Goal: Communication & Community: Answer question/provide support

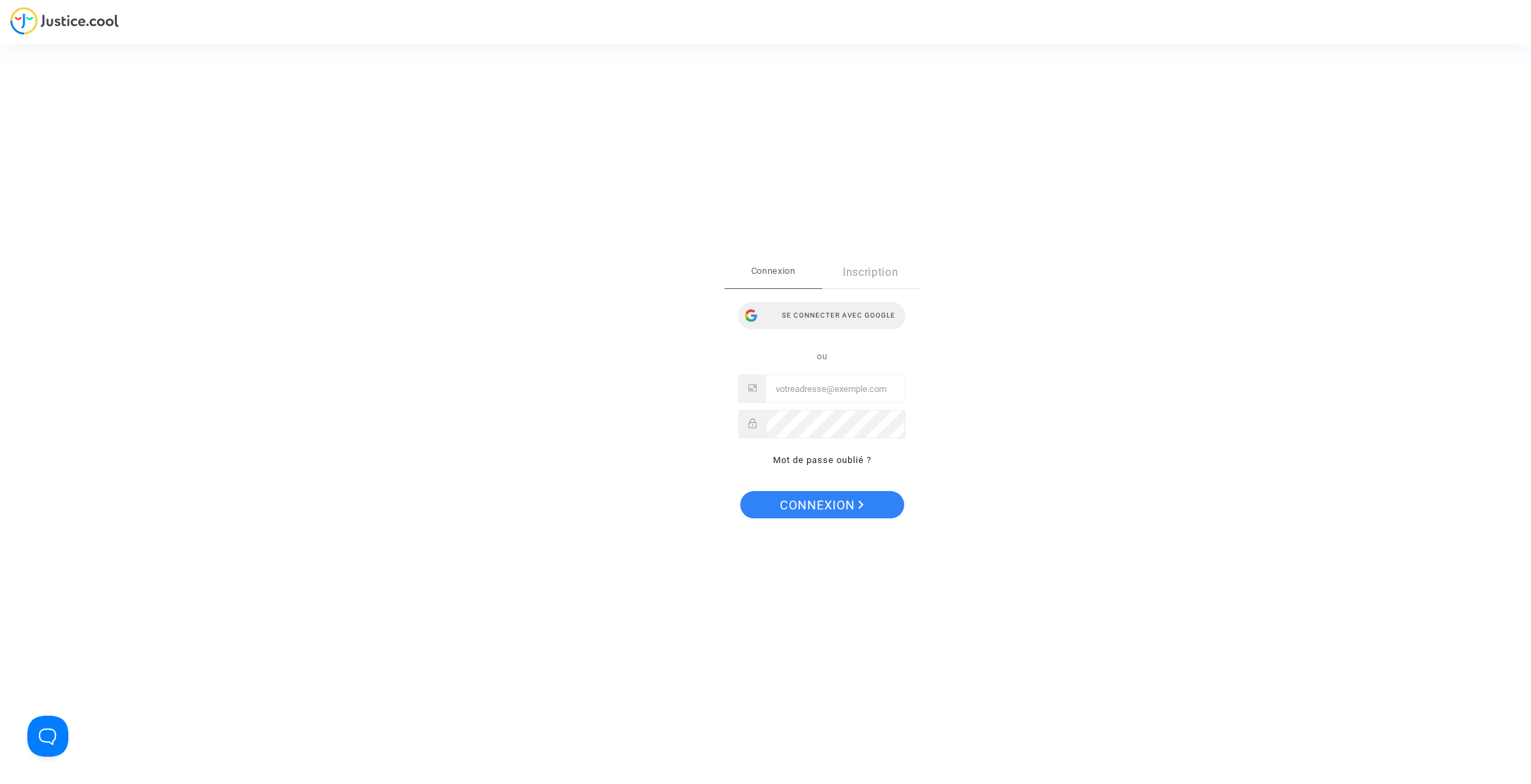
click at [835, 316] on div "Se connecter avec Google" at bounding box center [822, 316] width 168 height 27
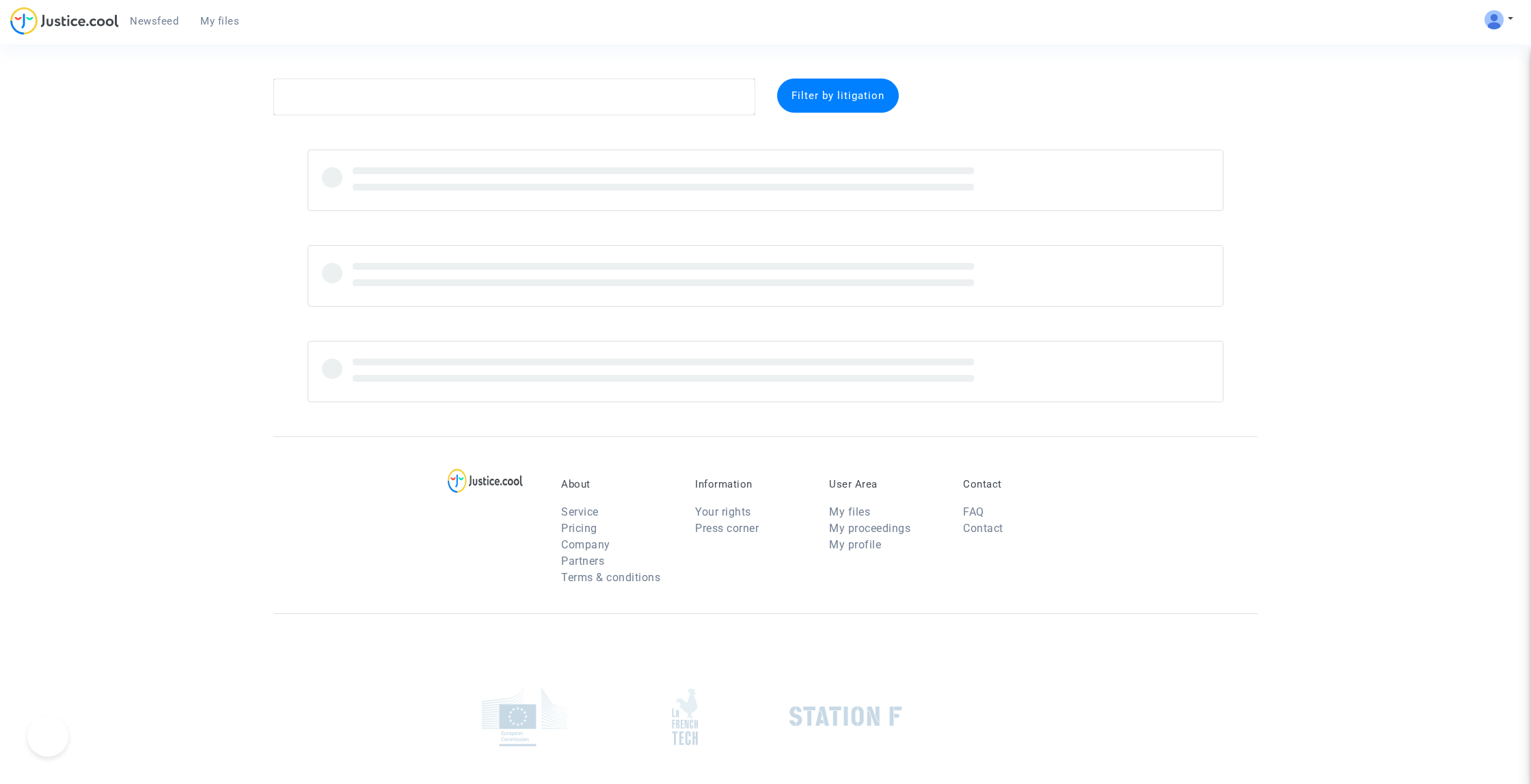
click at [340, 89] on textarea at bounding box center [514, 97] width 482 height 37
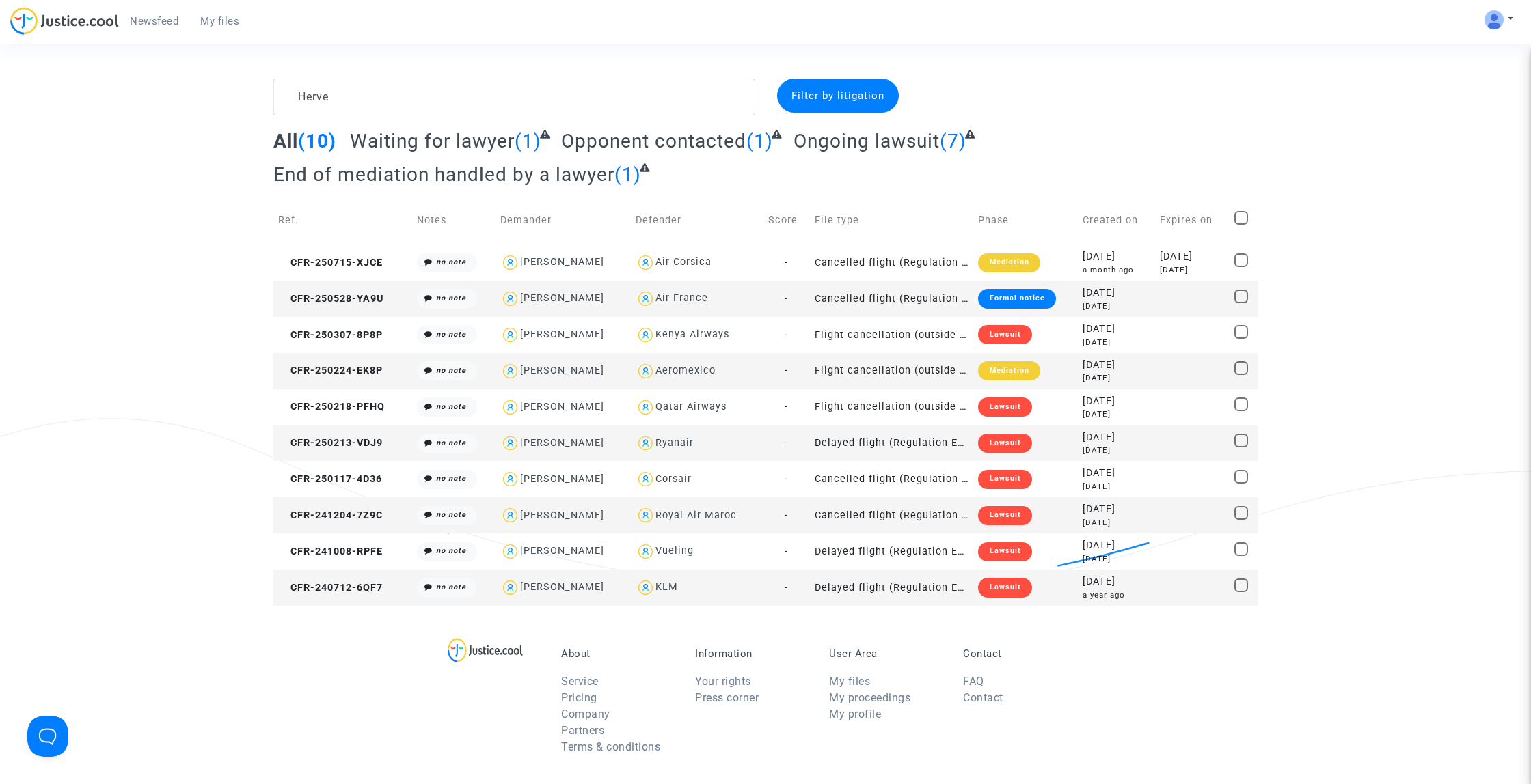
type textarea "Herve"
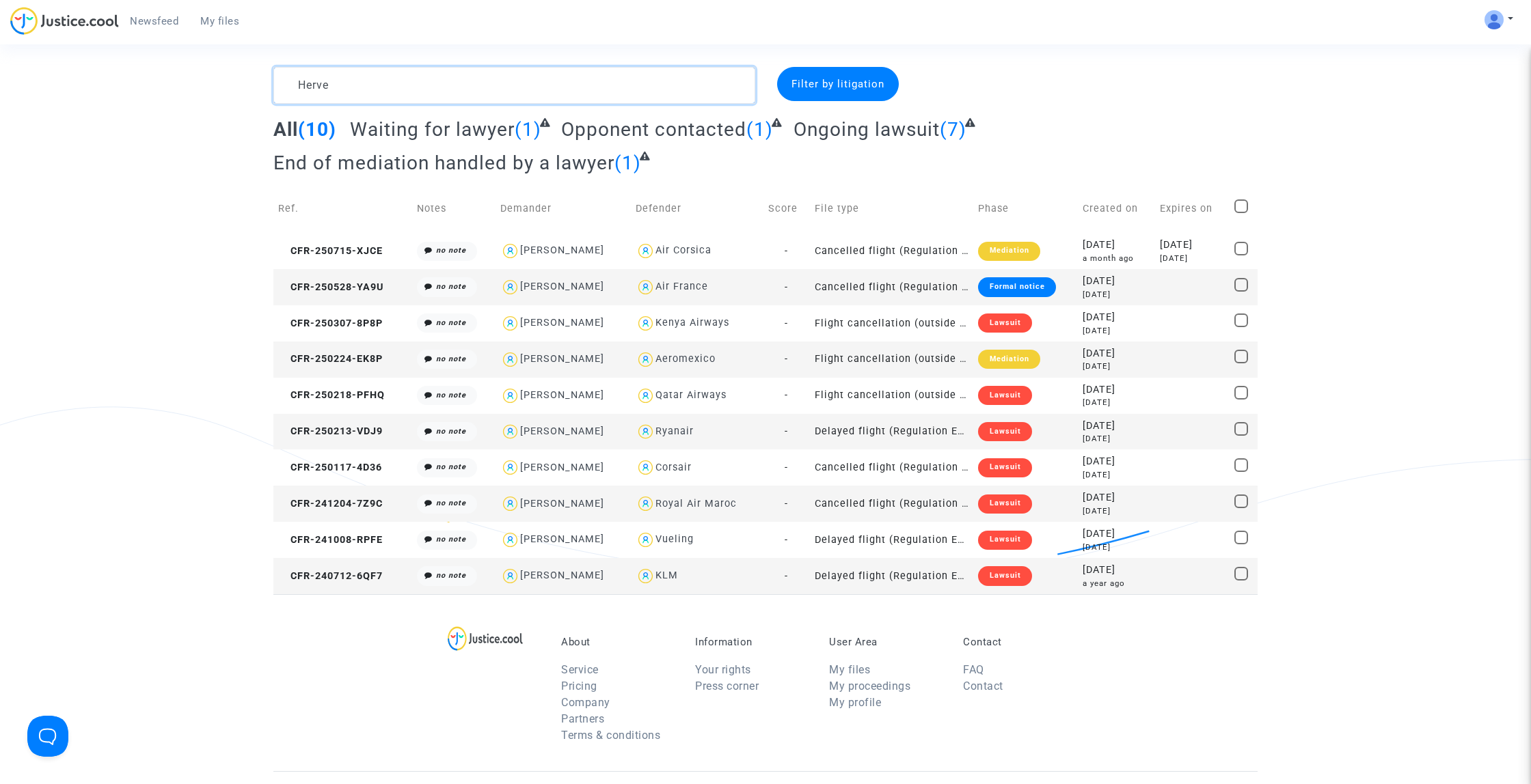
scroll to position [15, 0]
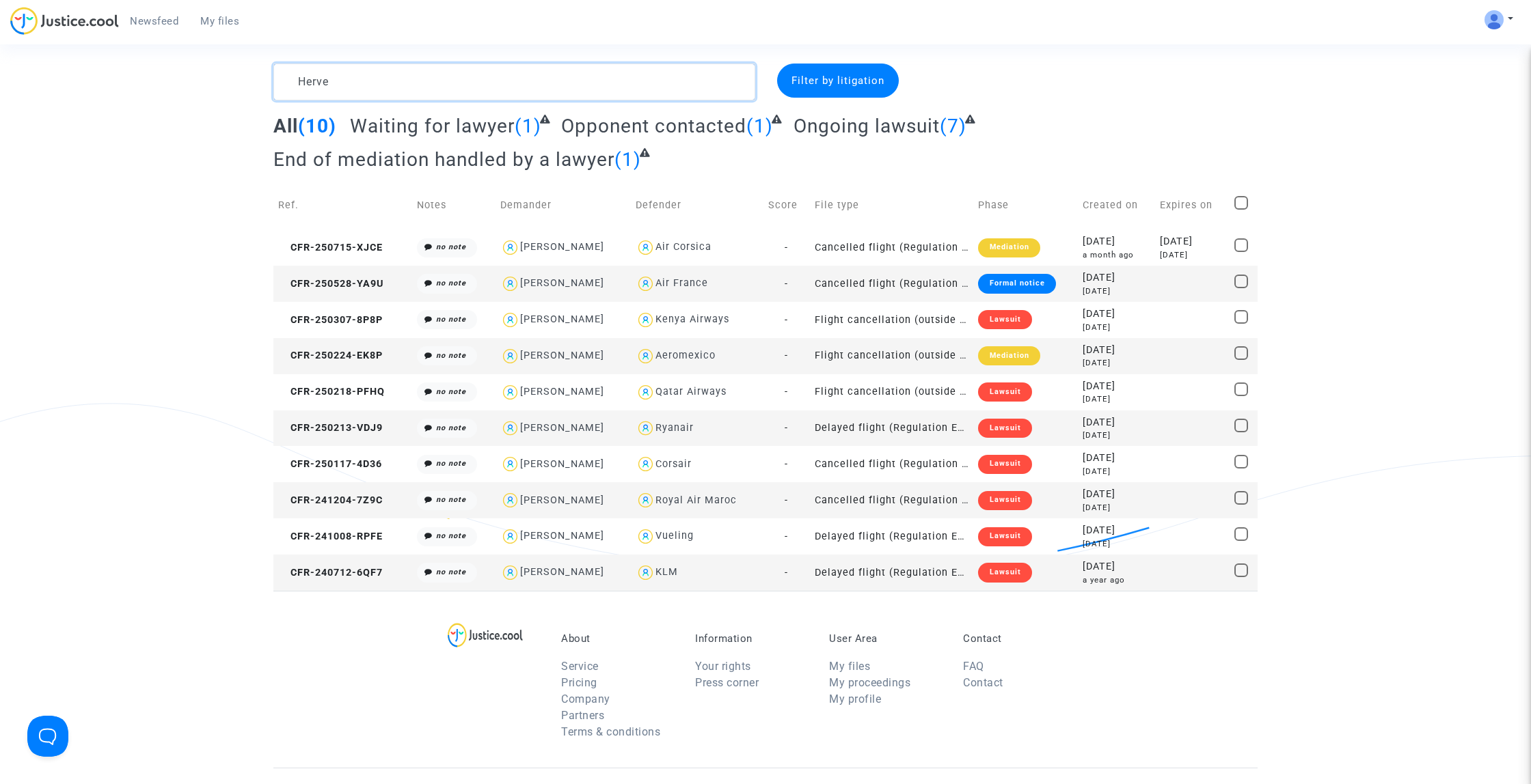
click at [420, 82] on textarea at bounding box center [514, 82] width 482 height 37
paste textarea "Laetitita"
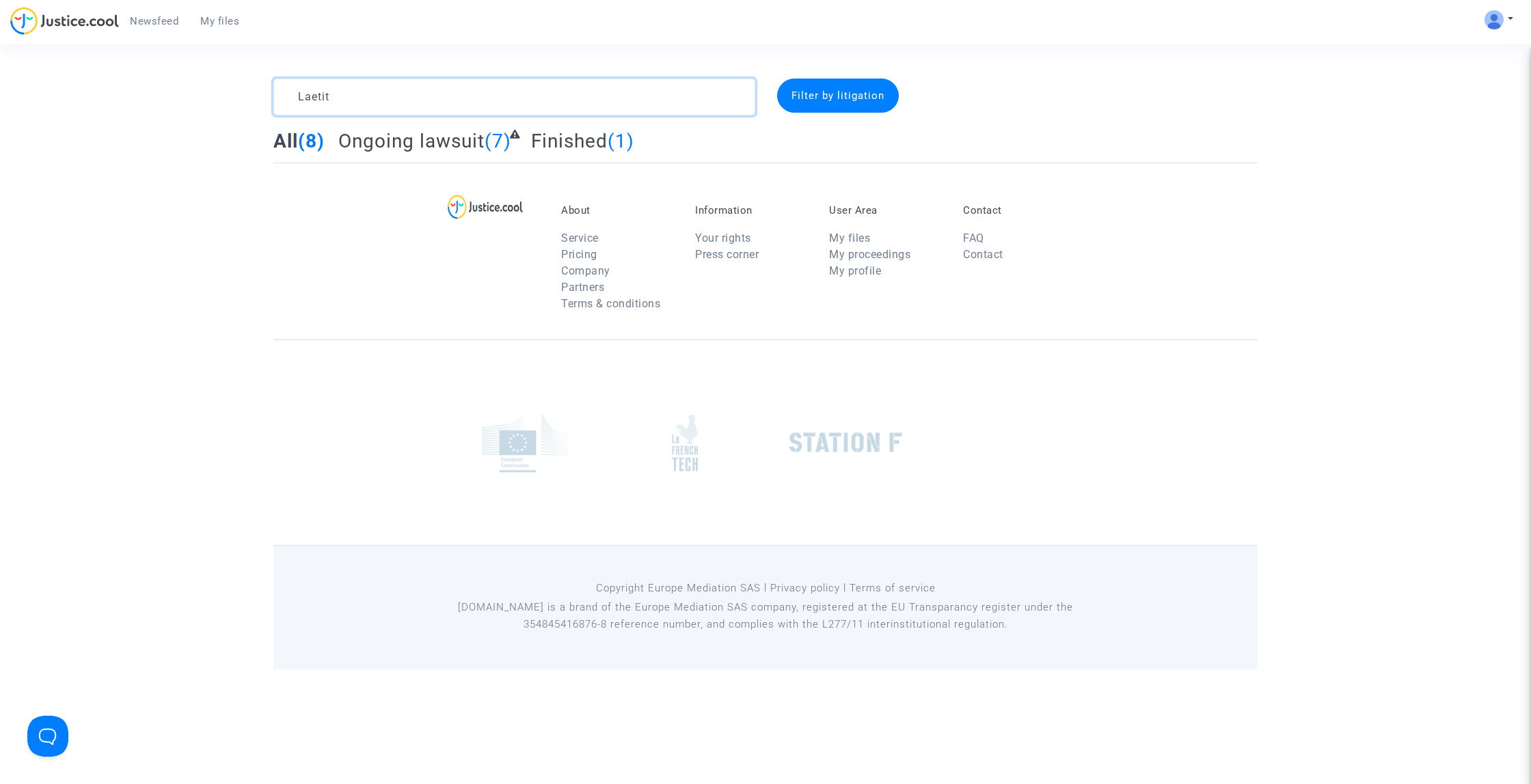
type textarea "Laeti"
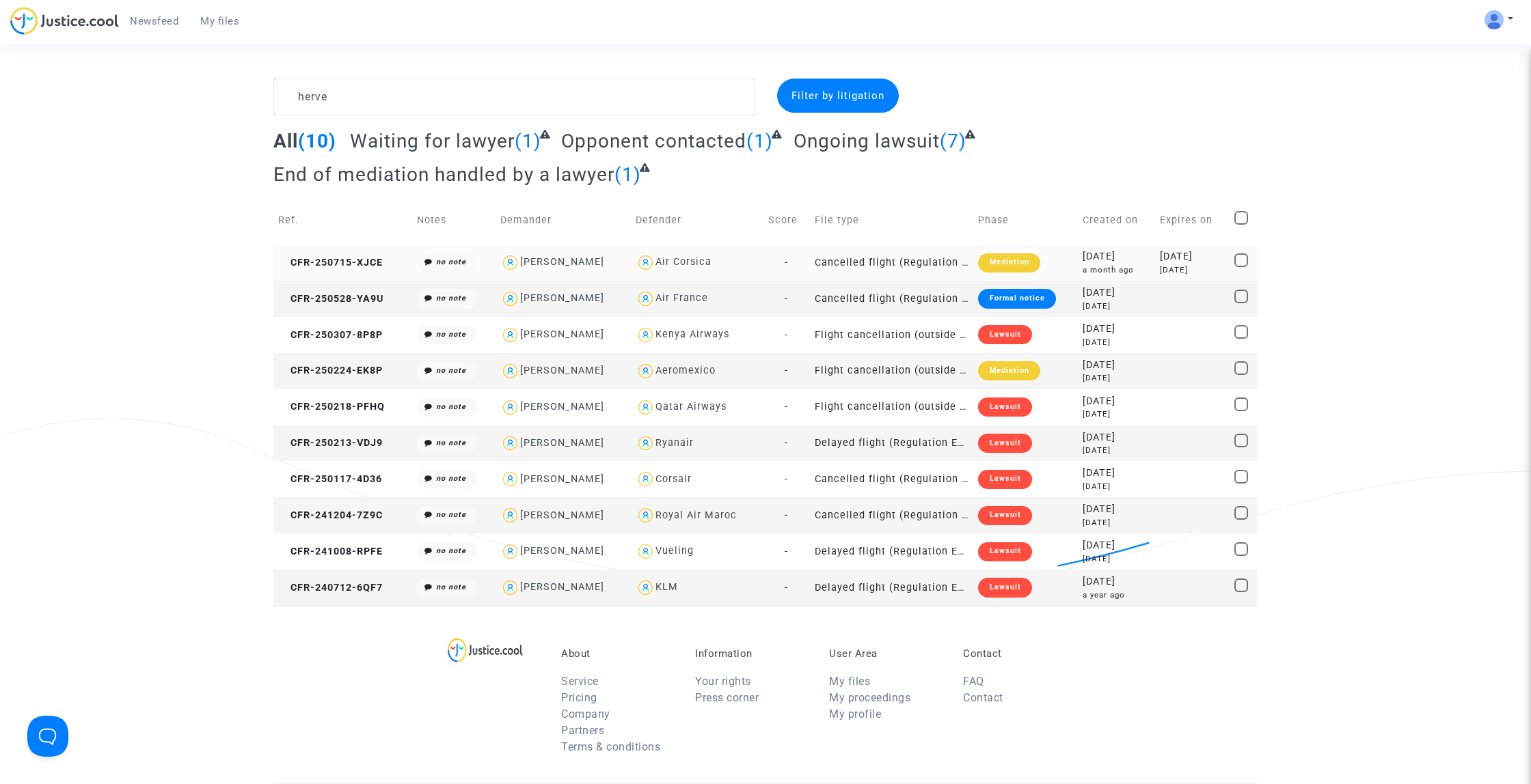
click at [572, 261] on div "[PERSON_NAME]" at bounding box center [562, 262] width 84 height 12
type textarea "herve @"[PERSON_NAME]" @"Pitcher Avocat""
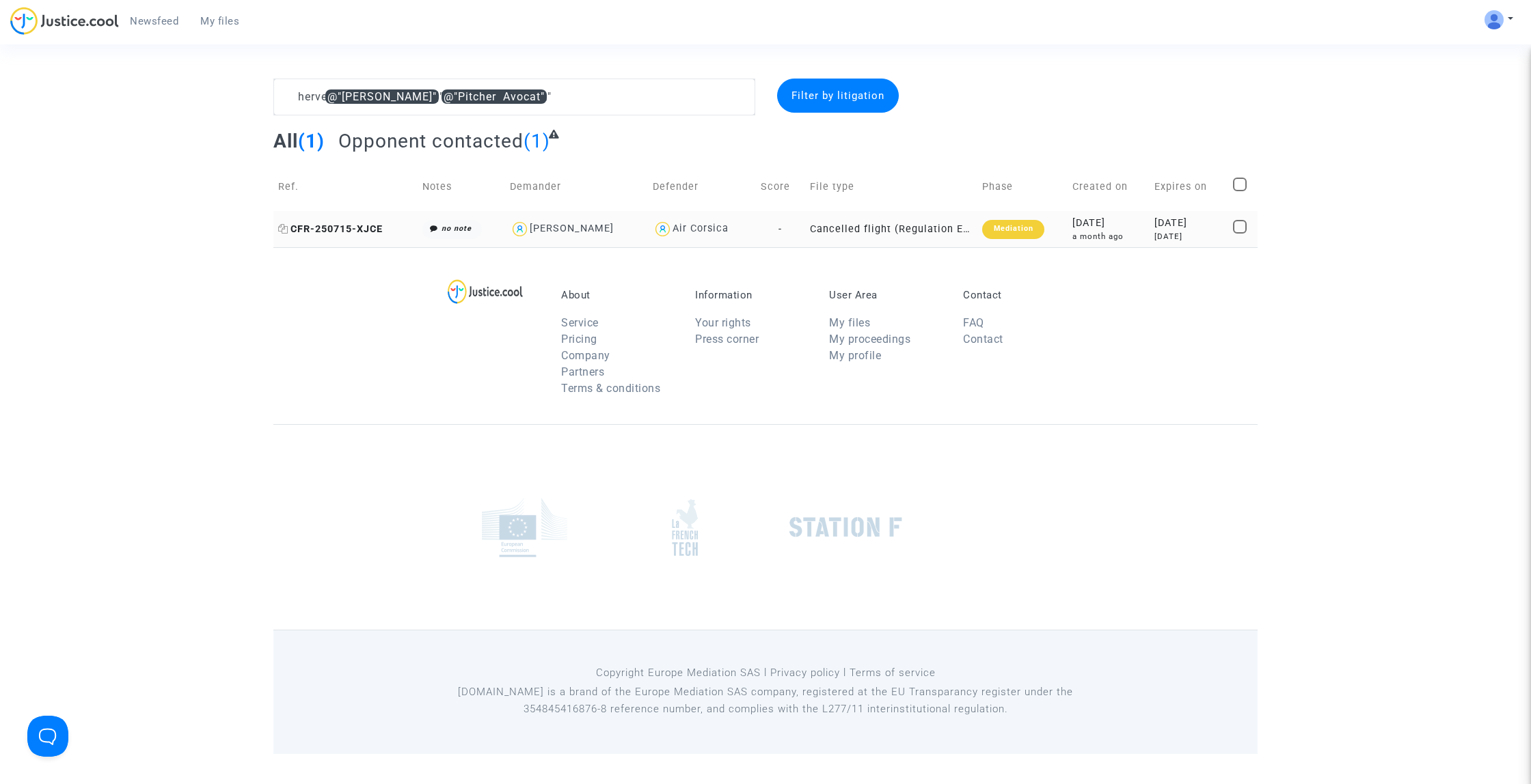
click at [359, 225] on span "CFR-250715-XJCE" at bounding box center [330, 229] width 104 height 12
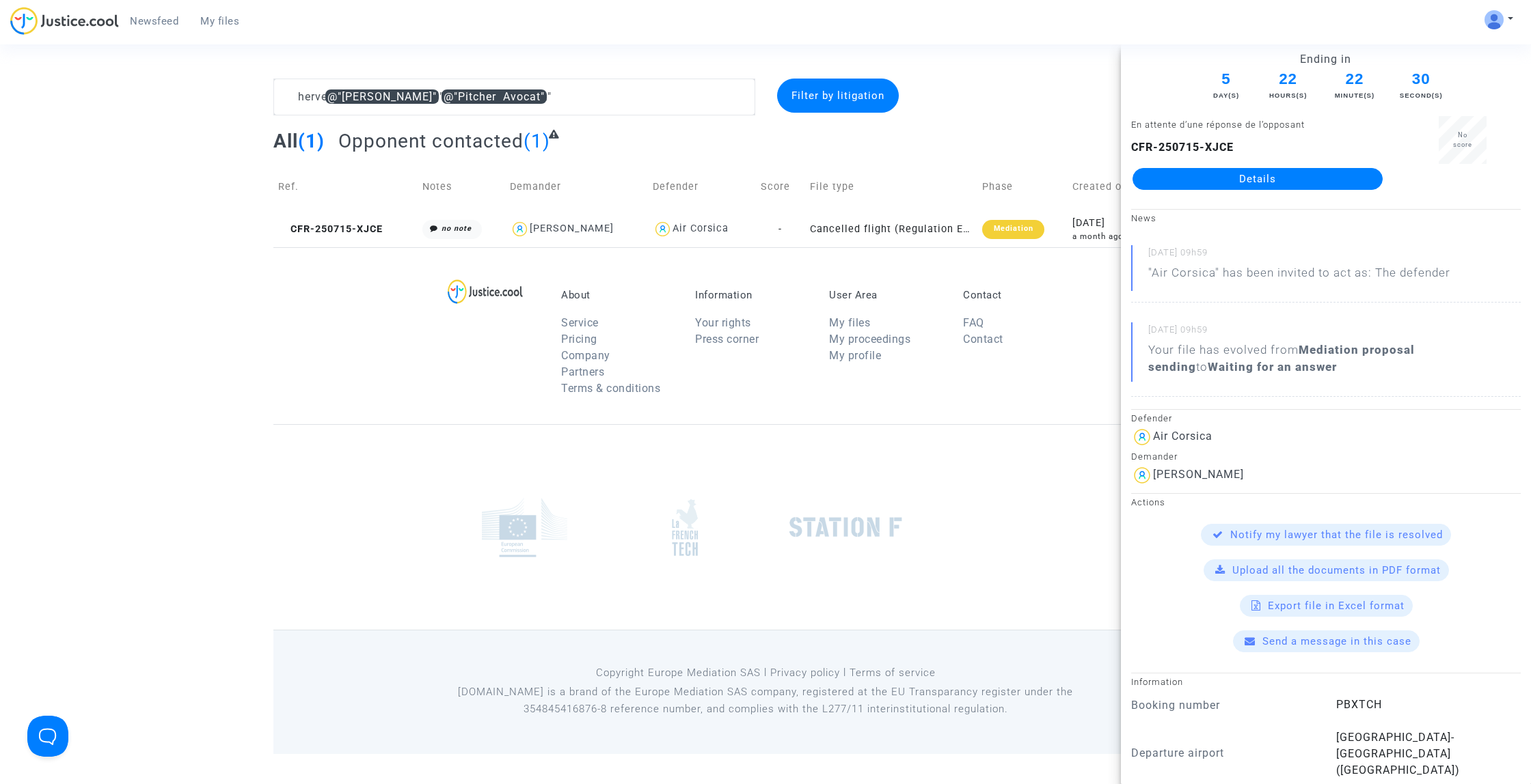
click at [1239, 184] on link "Details" at bounding box center [1257, 179] width 250 height 22
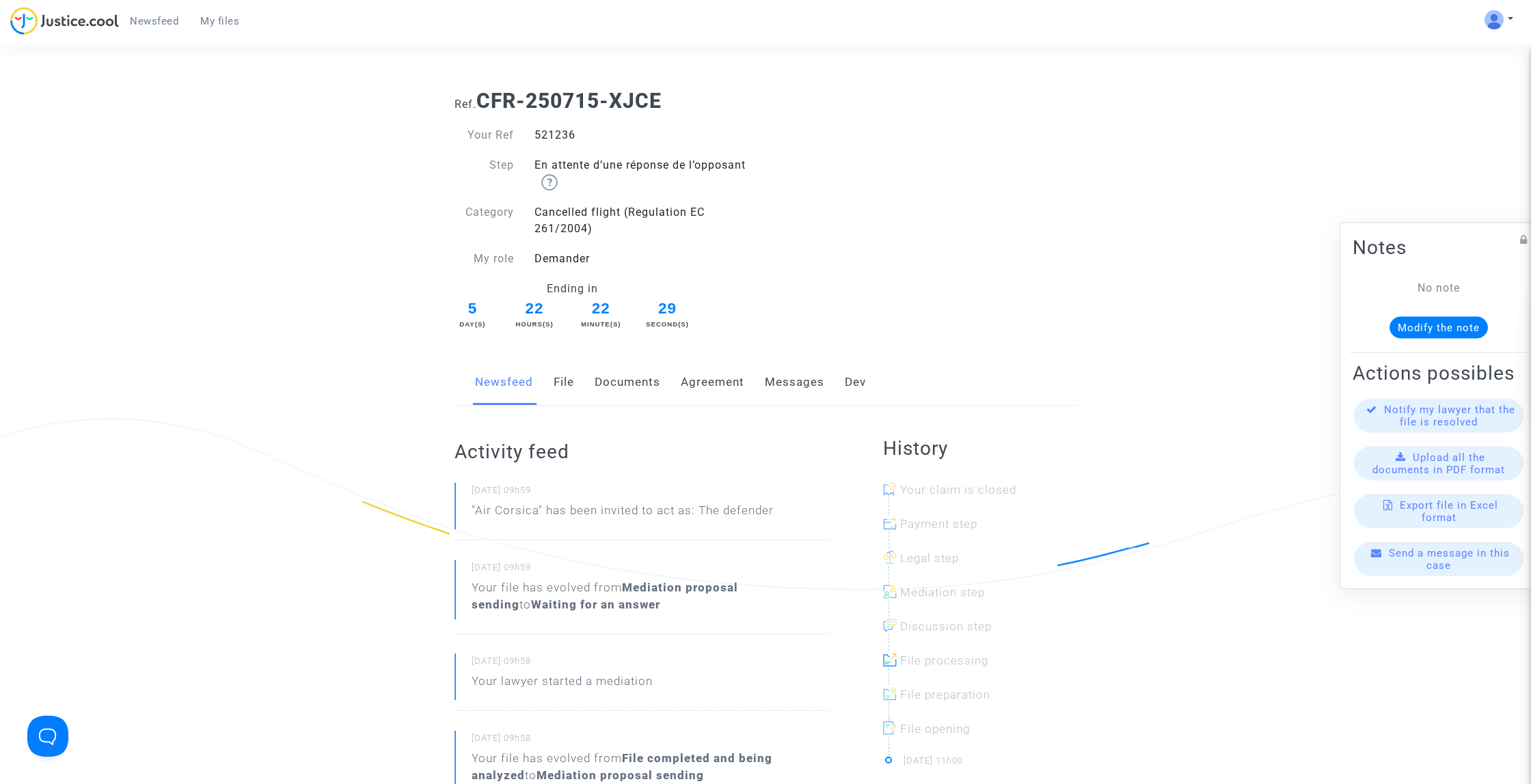
click at [794, 375] on link "Messages" at bounding box center [795, 382] width 60 height 45
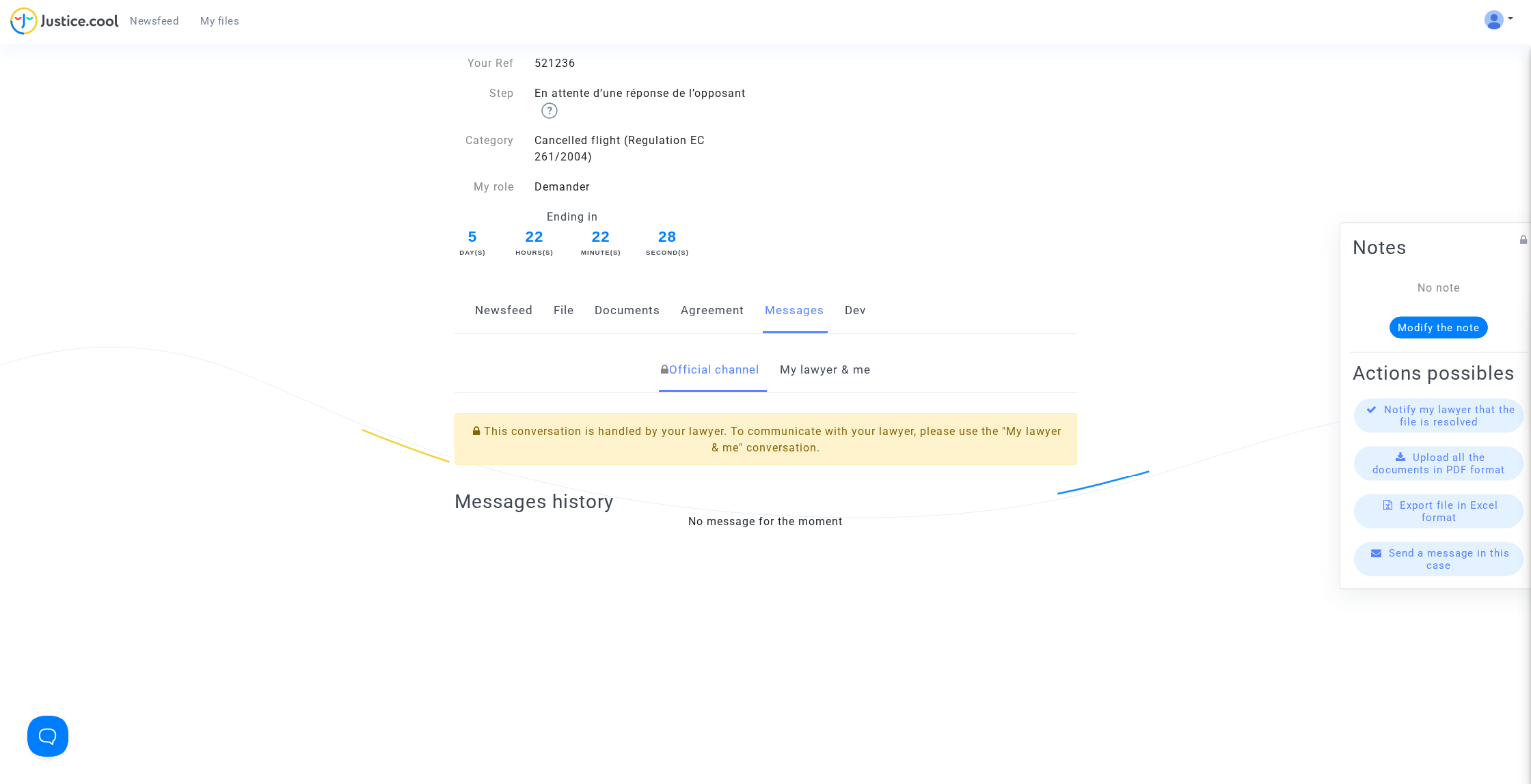
scroll to position [108, 0]
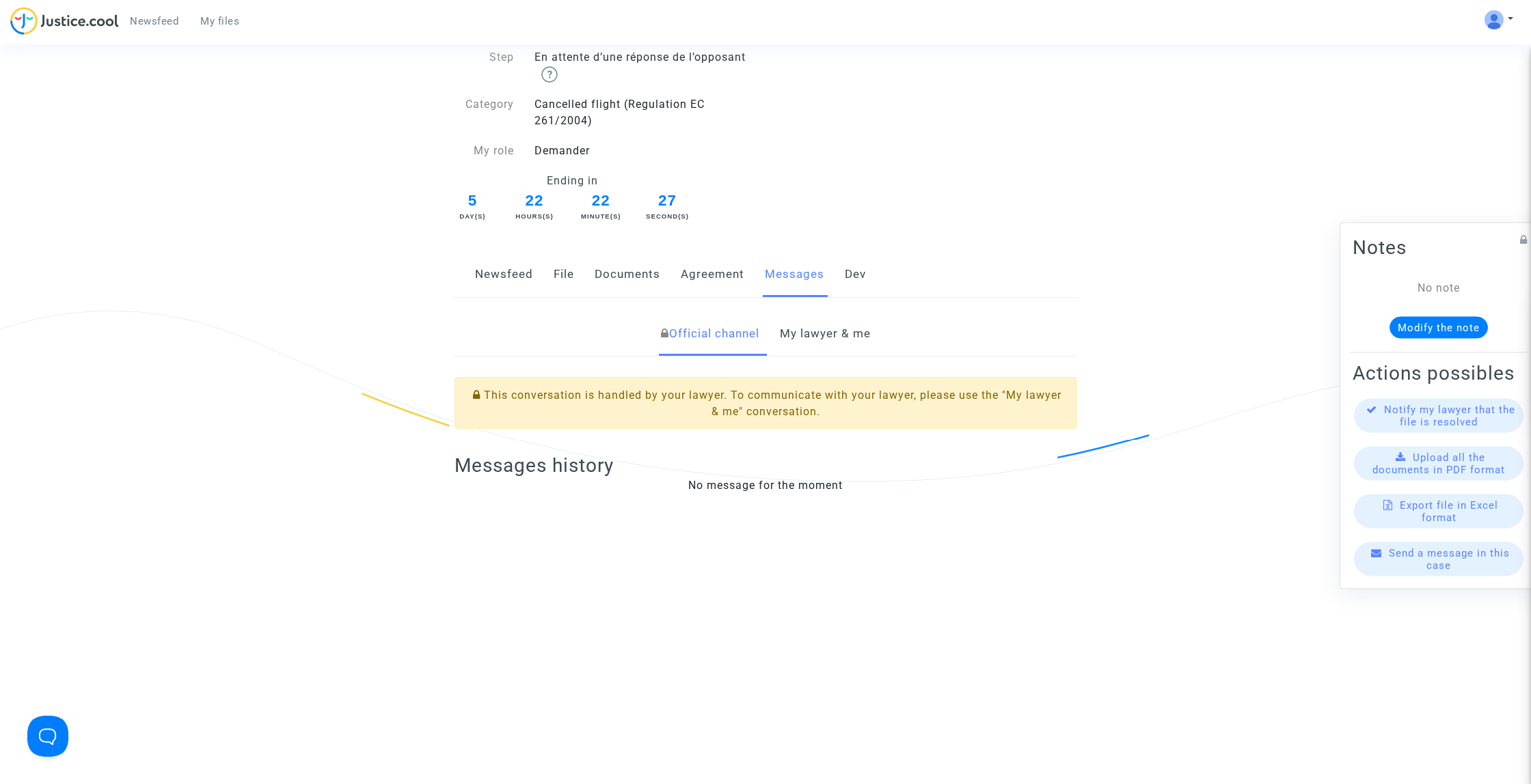
click at [852, 330] on link "My lawyer & me" at bounding box center [826, 334] width 91 height 45
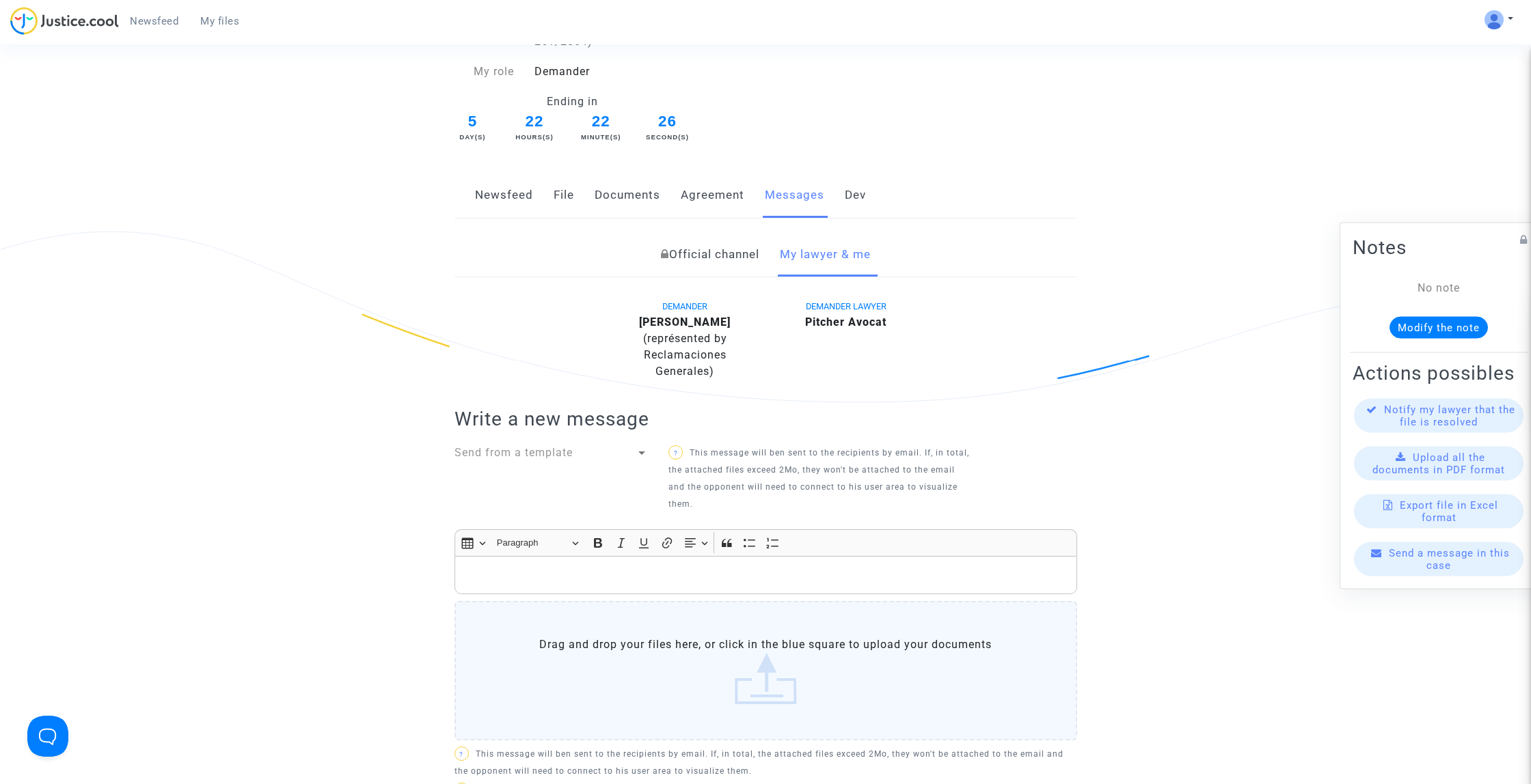
scroll to position [263, 0]
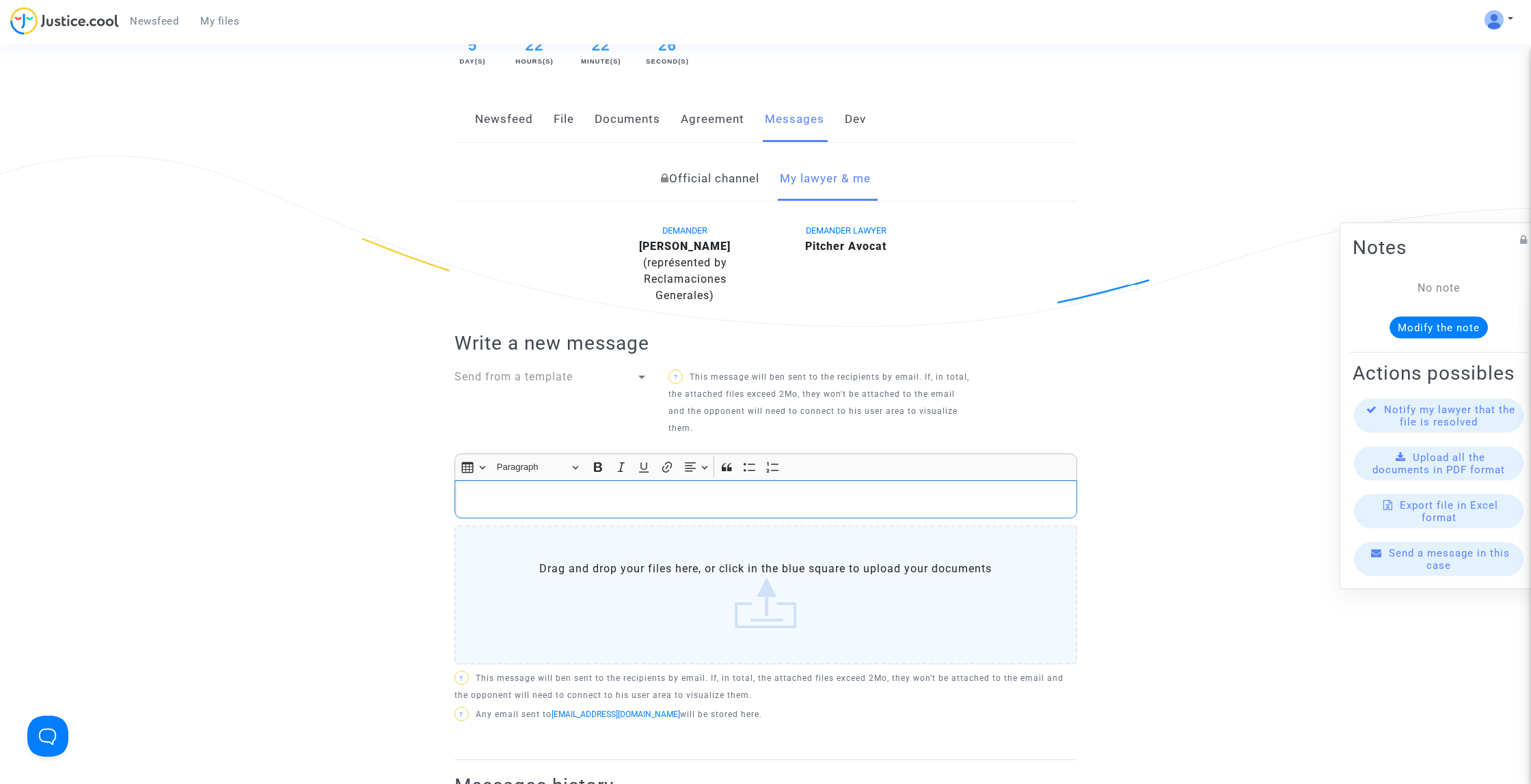
click at [703, 515] on div "Rich Text Editor, main" at bounding box center [765, 499] width 623 height 38
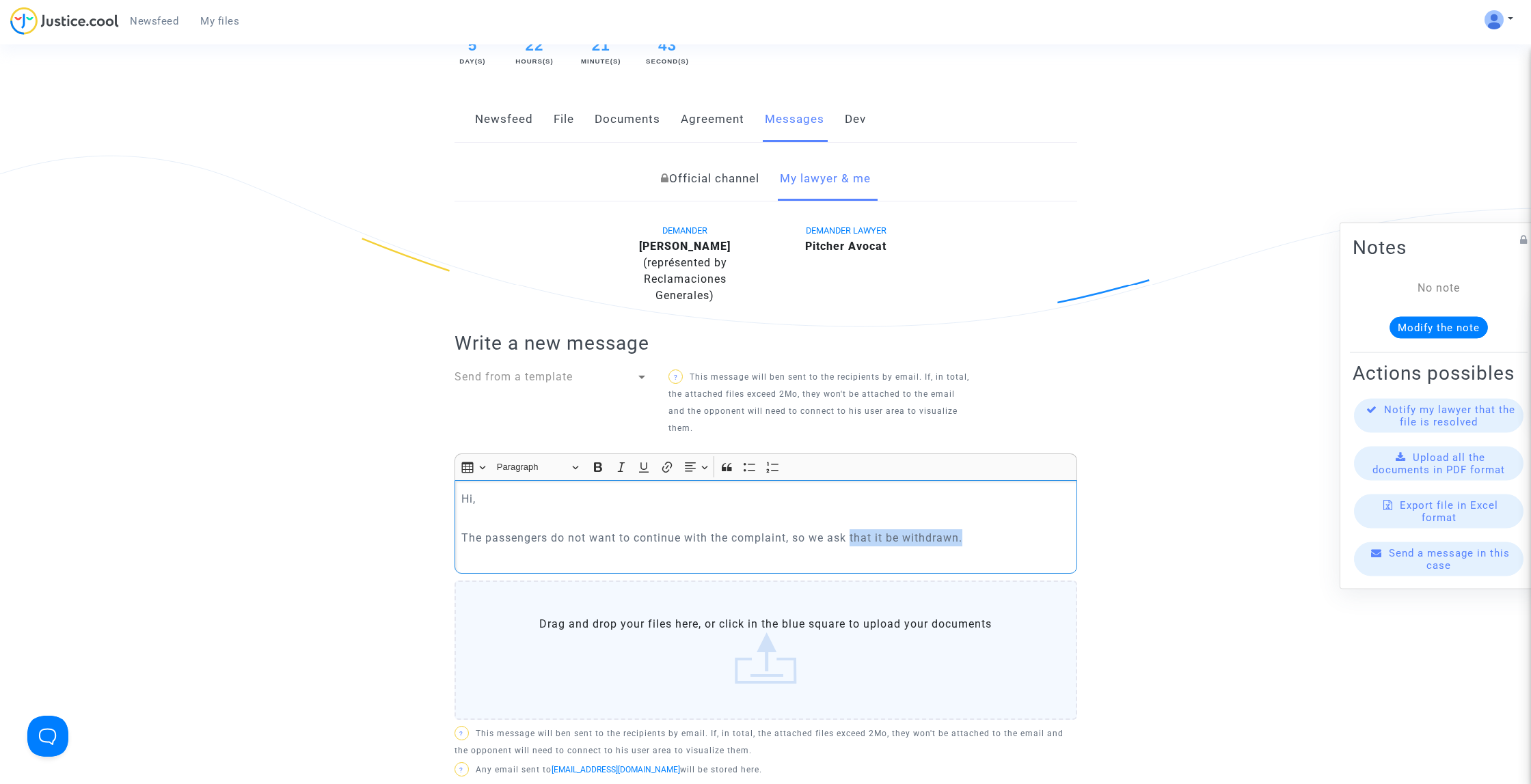
drag, startPoint x: 854, startPoint y: 537, endPoint x: 1012, endPoint y: 537, distance: 158.0
click at [1010, 537] on p "The passengers do not want to continue with the complaint, so we ask that it be…" at bounding box center [766, 547] width 608 height 35
copy p "The passengers do not want to continue with the complaint, so we ask to be clos…"
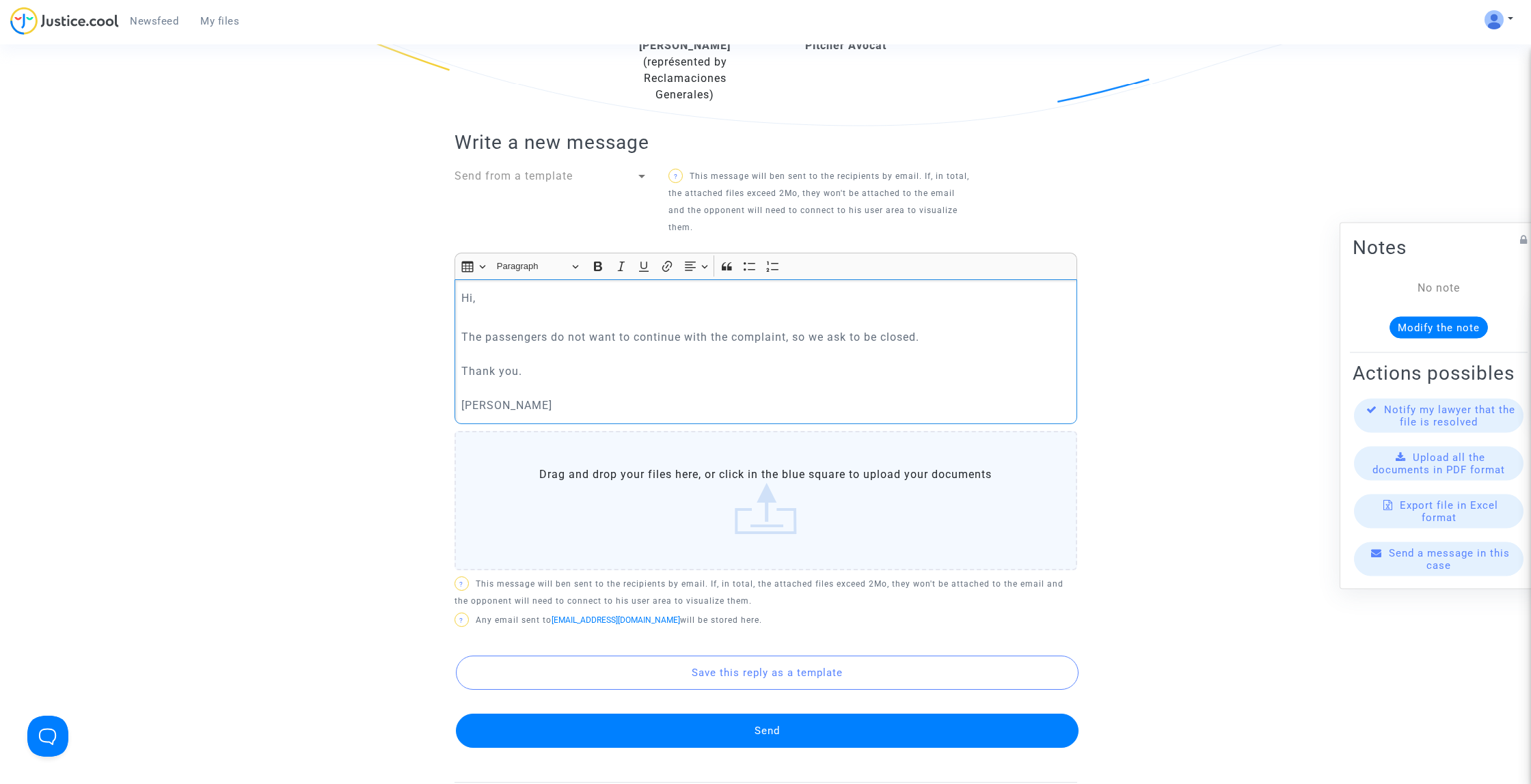
scroll to position [466, 0]
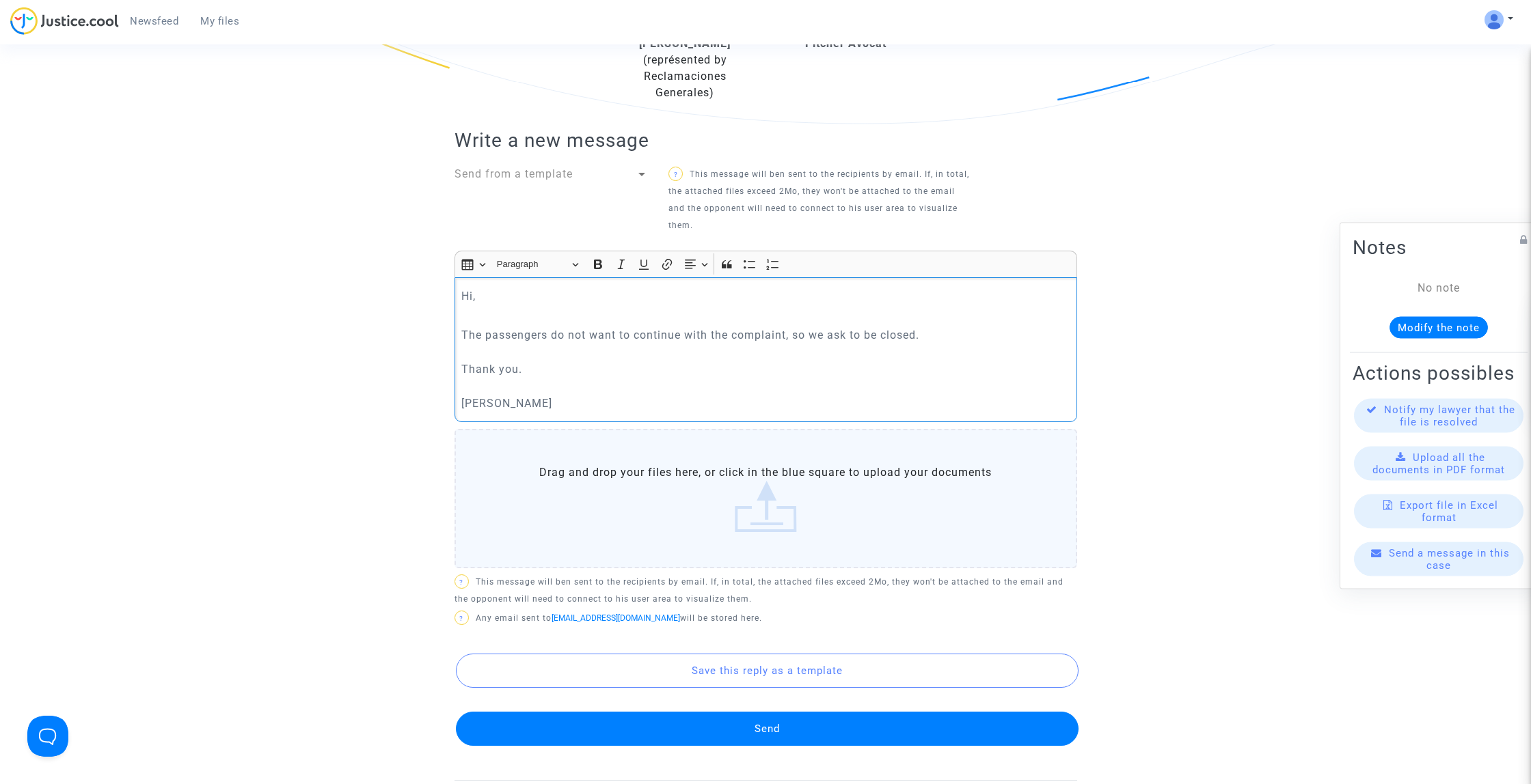
click at [828, 722] on button "Send" at bounding box center [767, 728] width 623 height 35
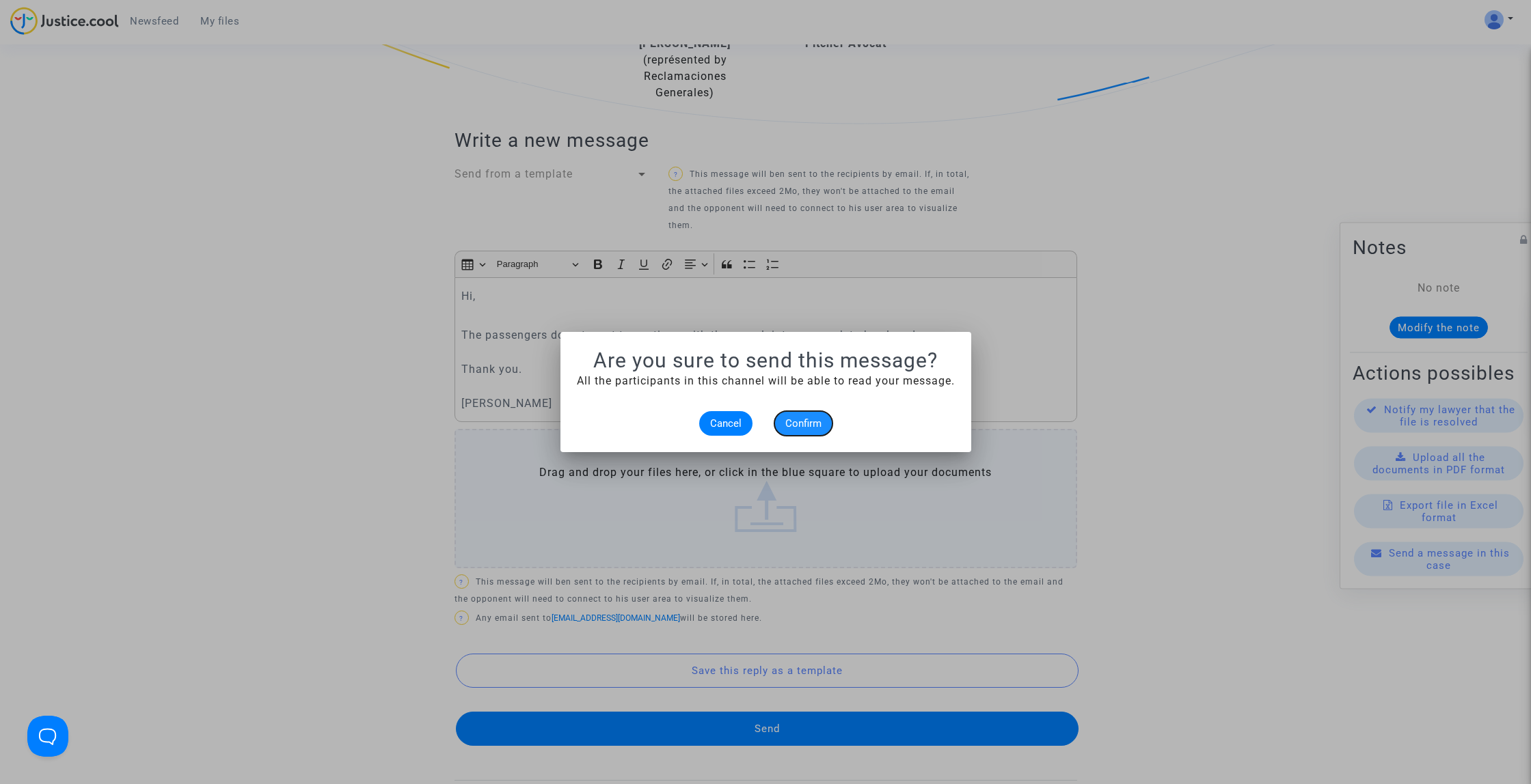
click at [809, 424] on span "Confirm" at bounding box center [803, 424] width 36 height 13
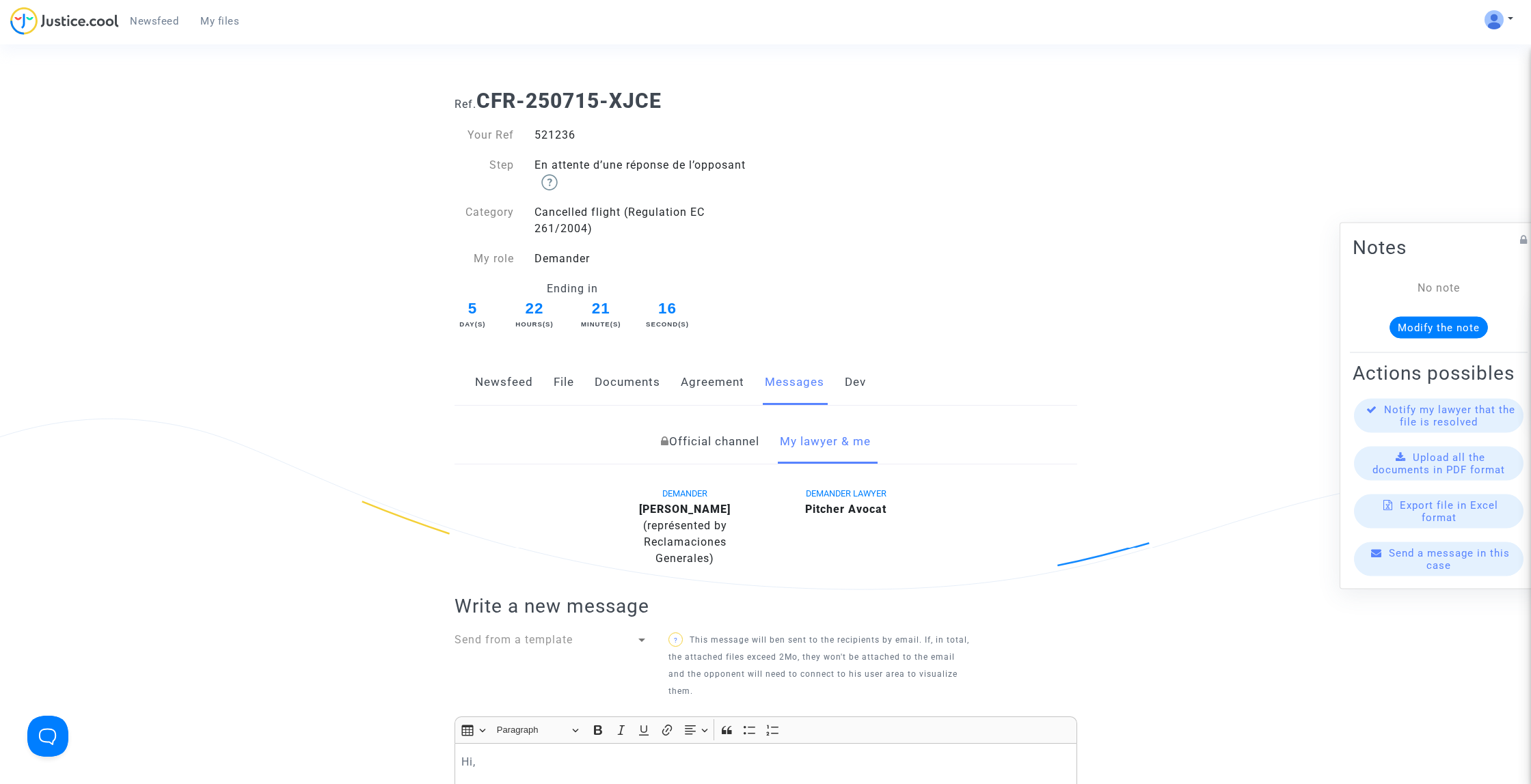
scroll to position [466, 0]
